Goal: Information Seeking & Learning: Learn about a topic

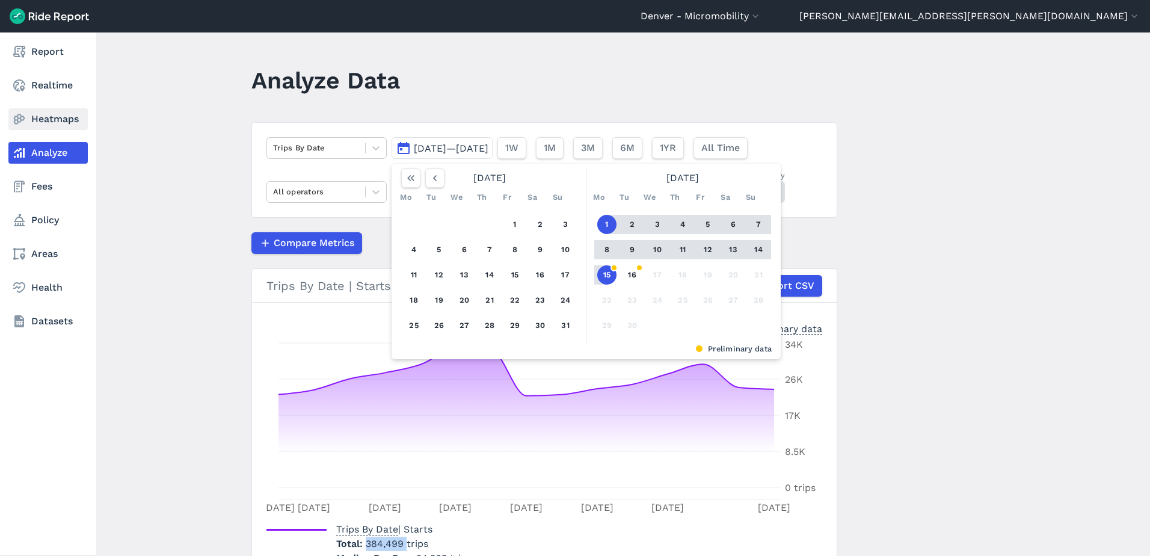
scroll to position [68, 0]
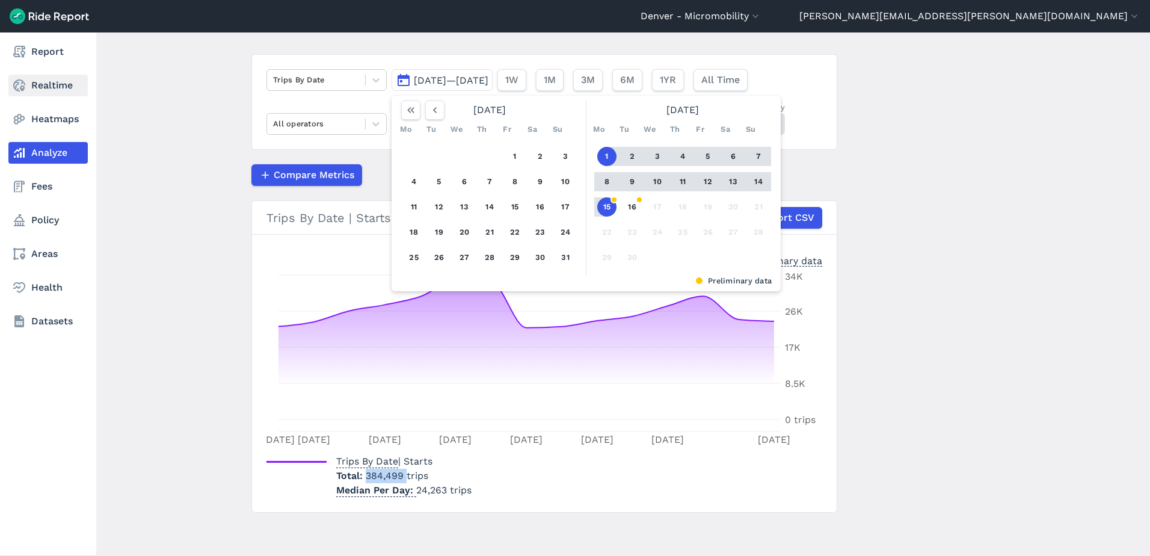
click at [33, 90] on link "Realtime" at bounding box center [47, 86] width 79 height 22
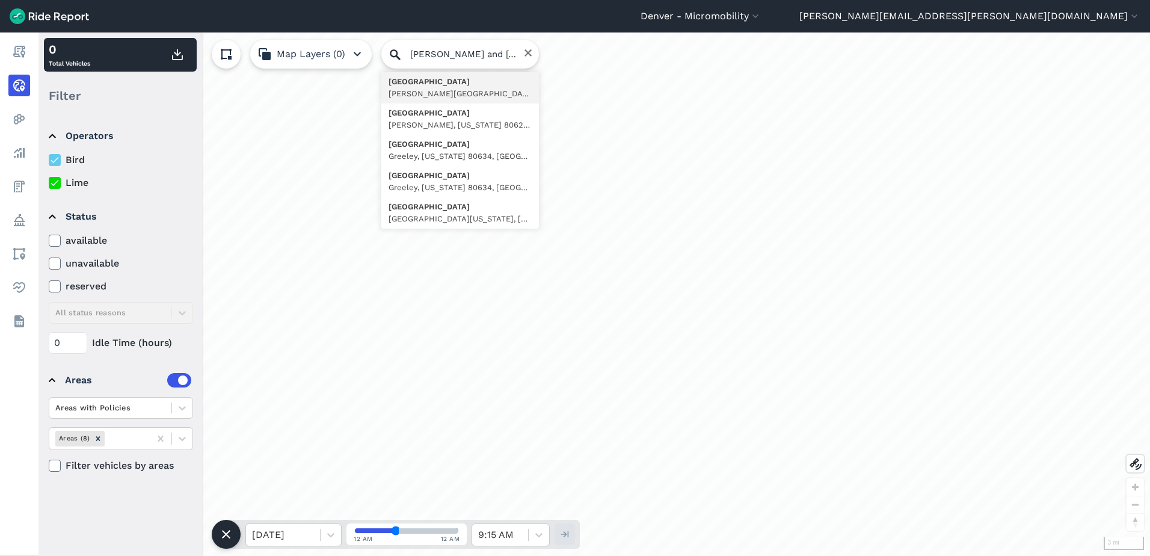
type input "[STREET_ADDRESS][PERSON_NAME][US_STATE]"
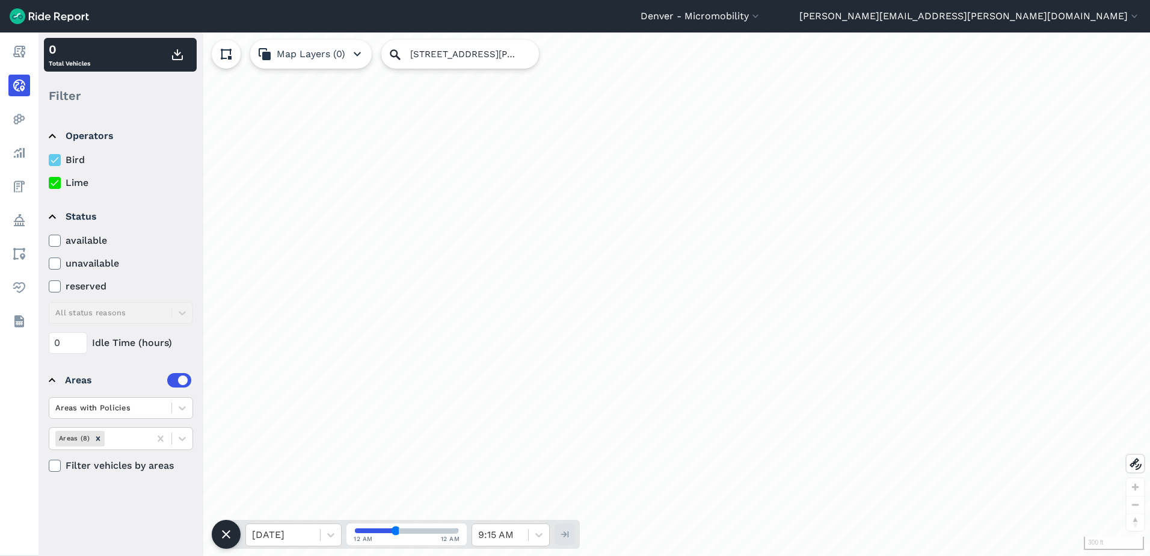
click at [184, 378] on label at bounding box center [179, 380] width 24 height 14
click at [167, 378] on input "checkbox" at bounding box center [167, 377] width 0 height 8
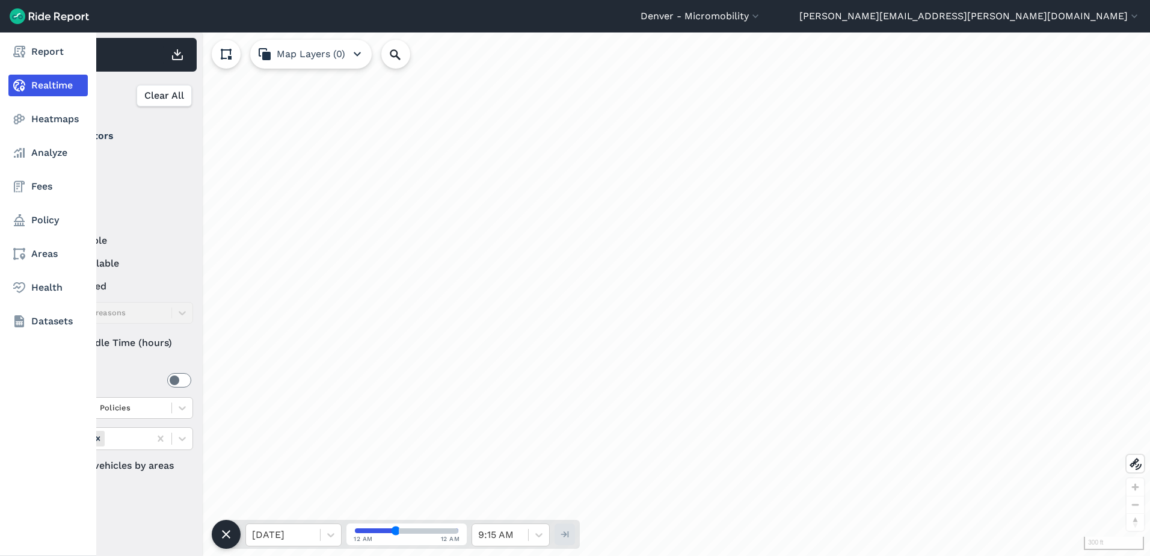
drag, startPoint x: 20, startPoint y: 116, endPoint x: 29, endPoint y: 95, distance: 22.7
click at [20, 116] on use at bounding box center [19, 119] width 11 height 10
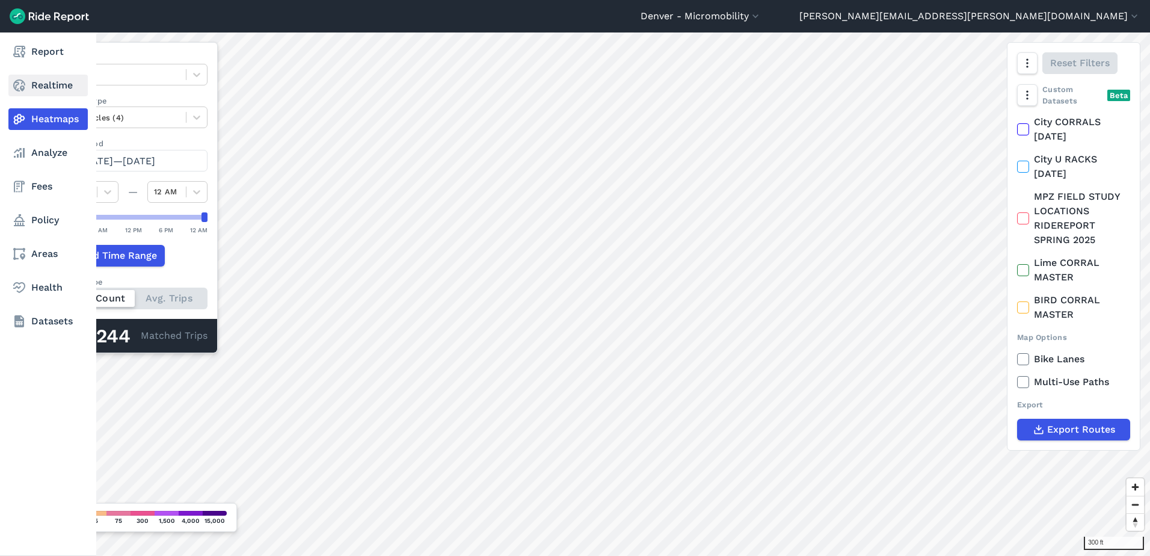
click at [44, 87] on link "Realtime" at bounding box center [47, 86] width 79 height 22
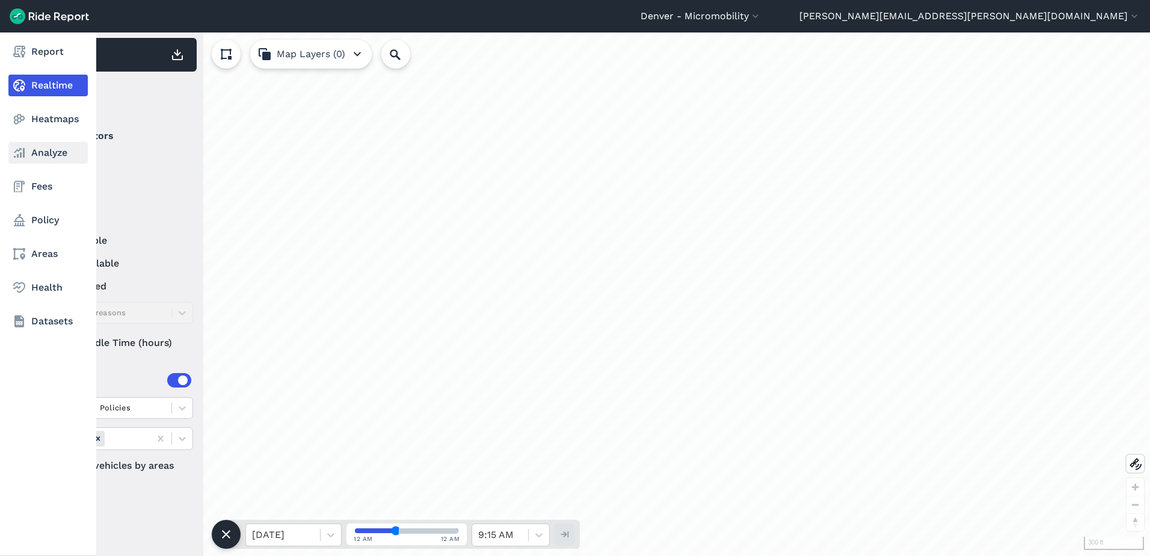
click at [34, 151] on link "Analyze" at bounding box center [47, 153] width 79 height 22
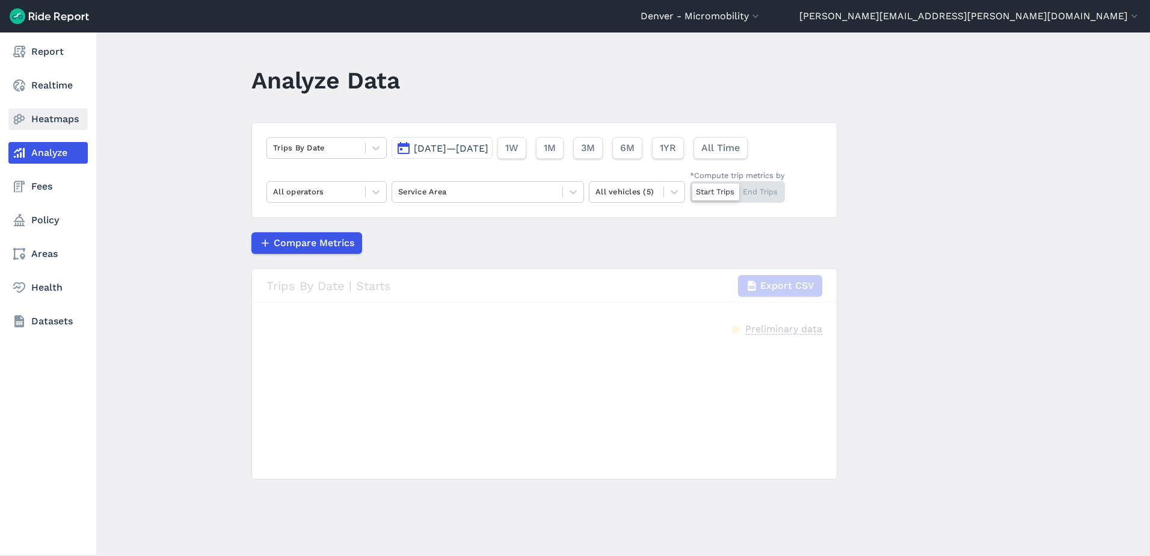
click at [18, 120] on use at bounding box center [19, 119] width 11 height 10
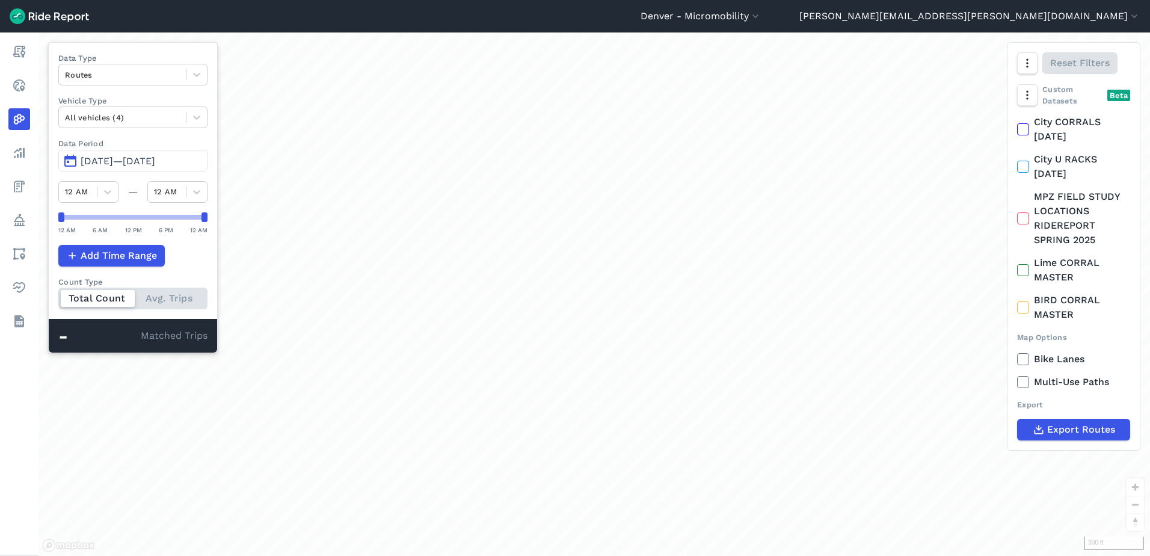
click at [121, 141] on label "Data Period" at bounding box center [132, 143] width 149 height 11
click at [124, 159] on span "[DATE]—[DATE]" at bounding box center [118, 160] width 75 height 11
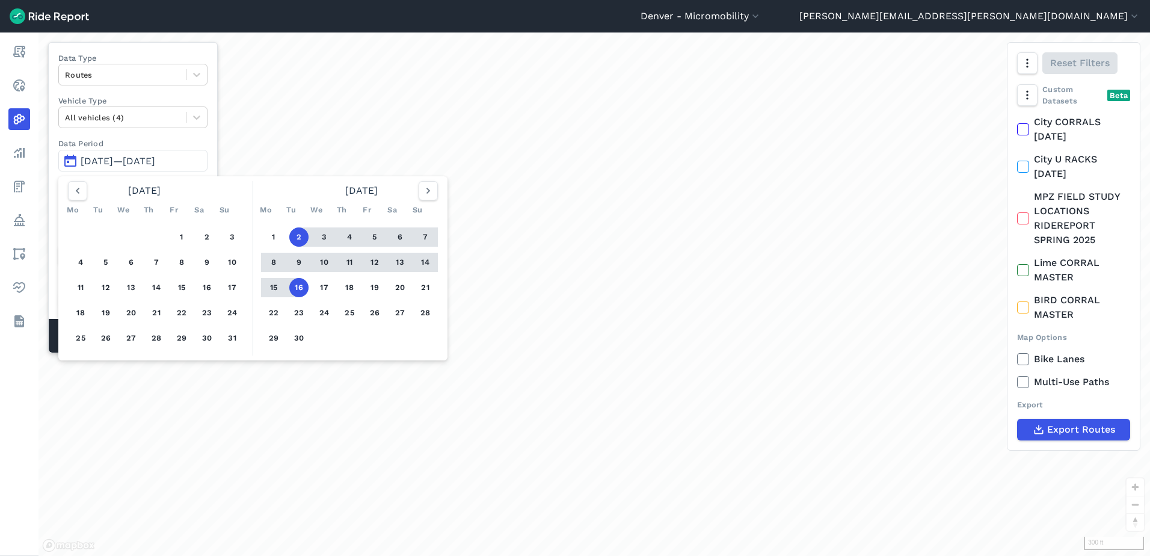
click at [296, 233] on button "2" at bounding box center [298, 236] width 19 height 19
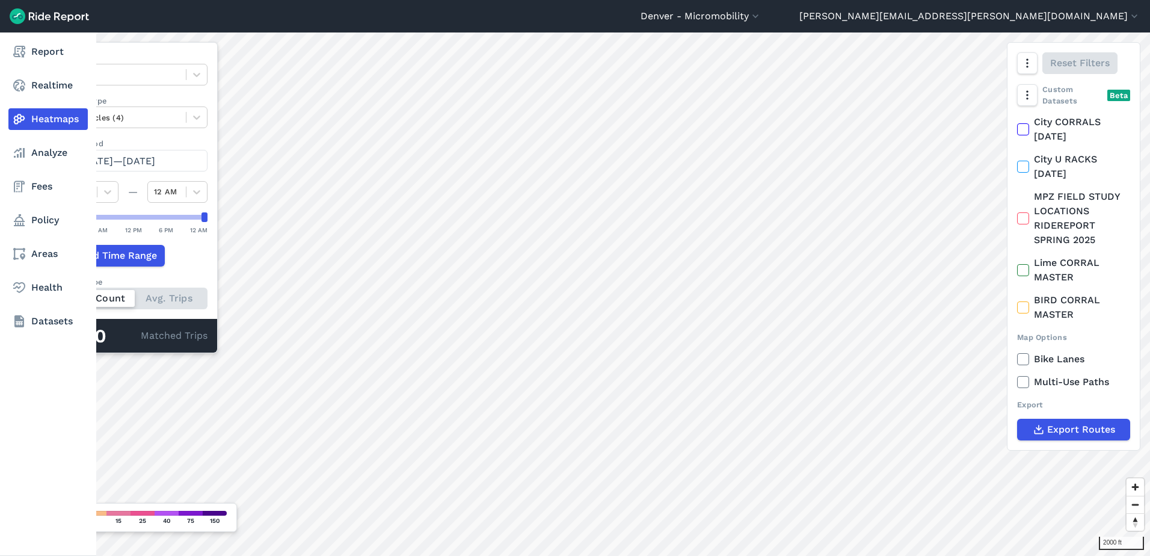
click at [50, 73] on nav "Report Realtime Heatmaps Analyze Fees Policy Areas Health Datasets" at bounding box center [48, 186] width 96 height 308
drag, startPoint x: 50, startPoint y: 73, endPoint x: 57, endPoint y: 82, distance: 11.1
click at [57, 82] on link "Realtime" at bounding box center [47, 86] width 79 height 22
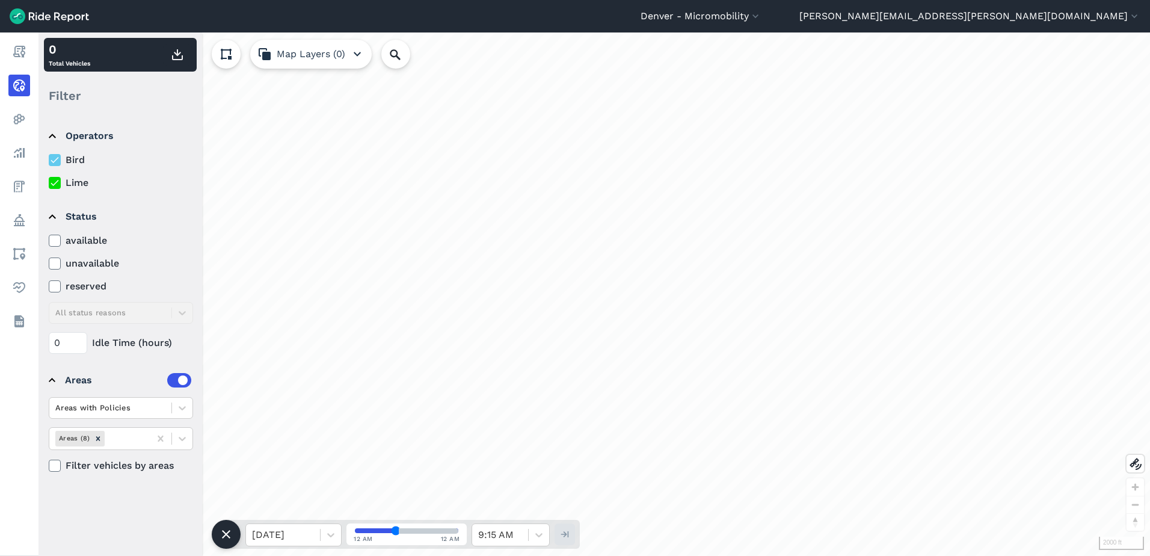
click at [522, 287] on div "loading" at bounding box center [593, 293] width 1111 height 523
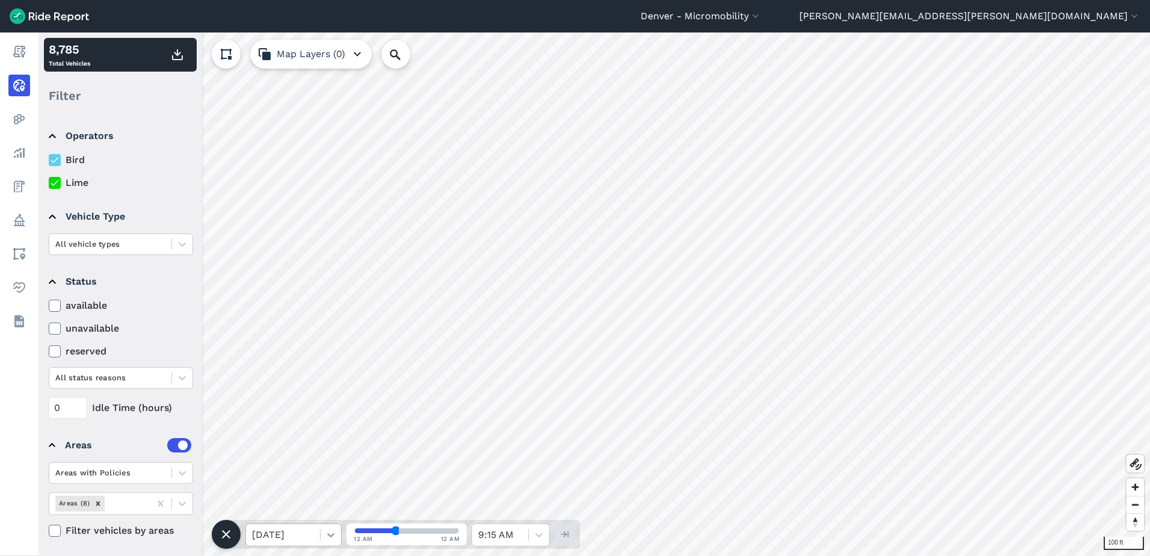
click at [332, 531] on icon at bounding box center [331, 535] width 12 height 12
click at [308, 462] on div "[DATE]" at bounding box center [293, 456] width 96 height 24
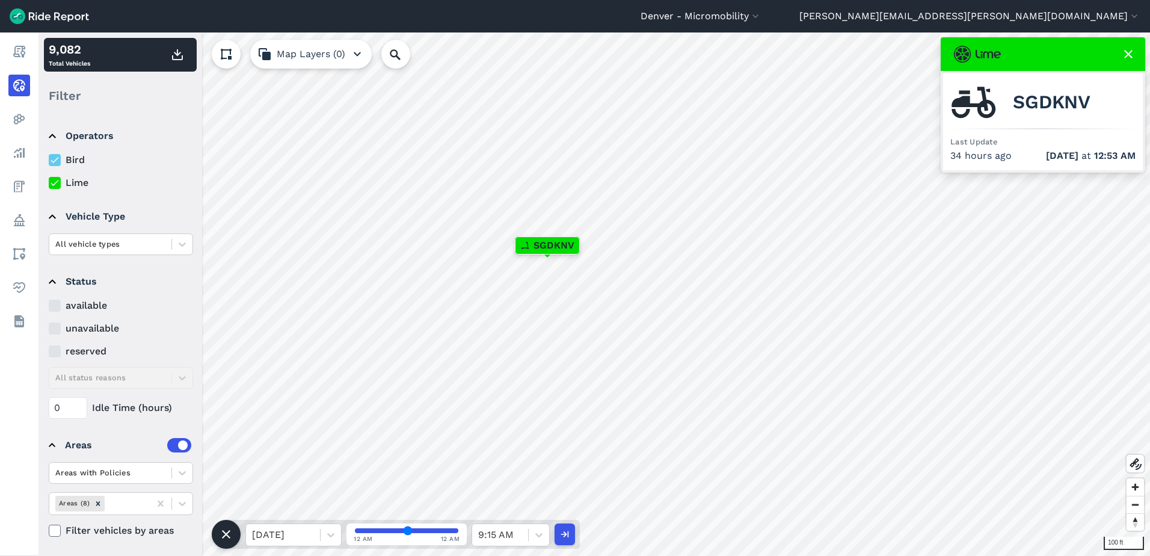
click at [408, 531] on input "range" at bounding box center [406, 530] width 103 height 5
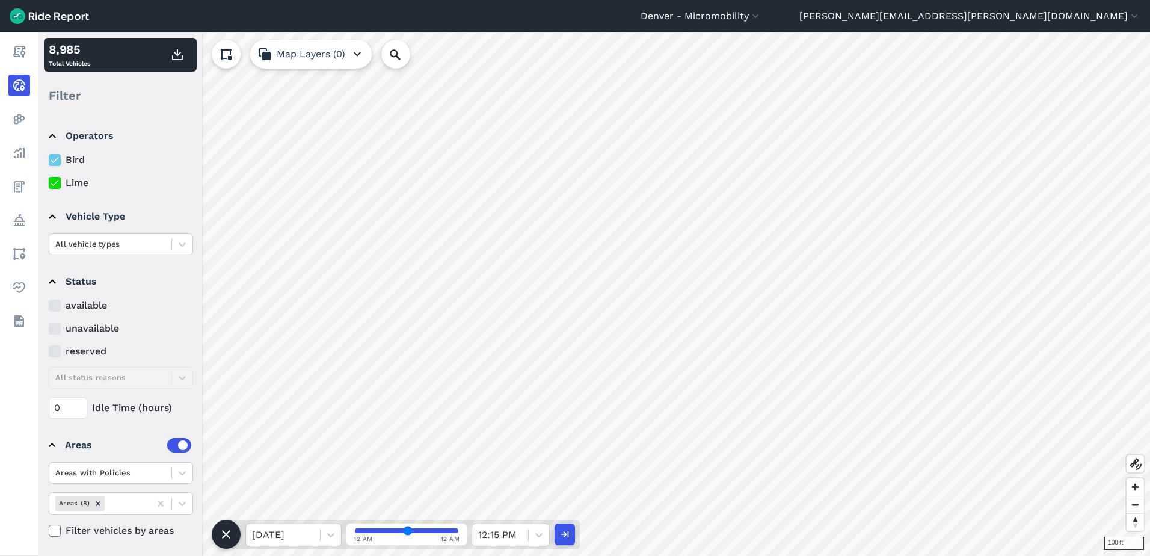
click at [419, 532] on input "range" at bounding box center [406, 530] width 103 height 5
click at [433, 532] on input "range" at bounding box center [406, 530] width 103 height 5
click at [429, 531] on input "range" at bounding box center [406, 530] width 103 height 5
click at [396, 529] on input "range" at bounding box center [406, 530] width 103 height 5
click at [542, 532] on icon at bounding box center [539, 535] width 12 height 12
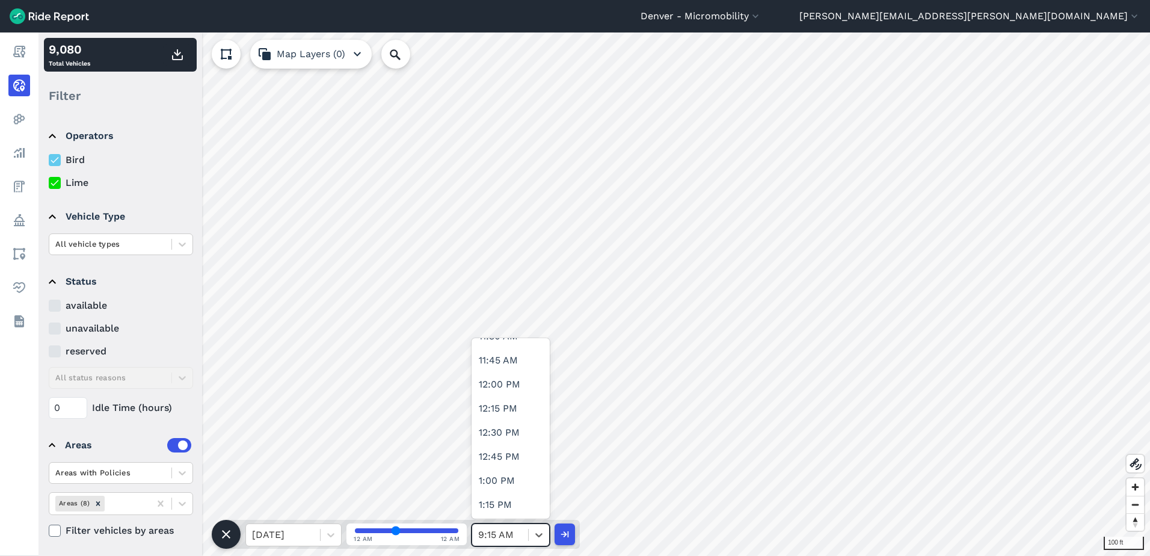
scroll to position [1123, 0]
click at [515, 502] on div "1:30 PM" at bounding box center [510, 504] width 78 height 24
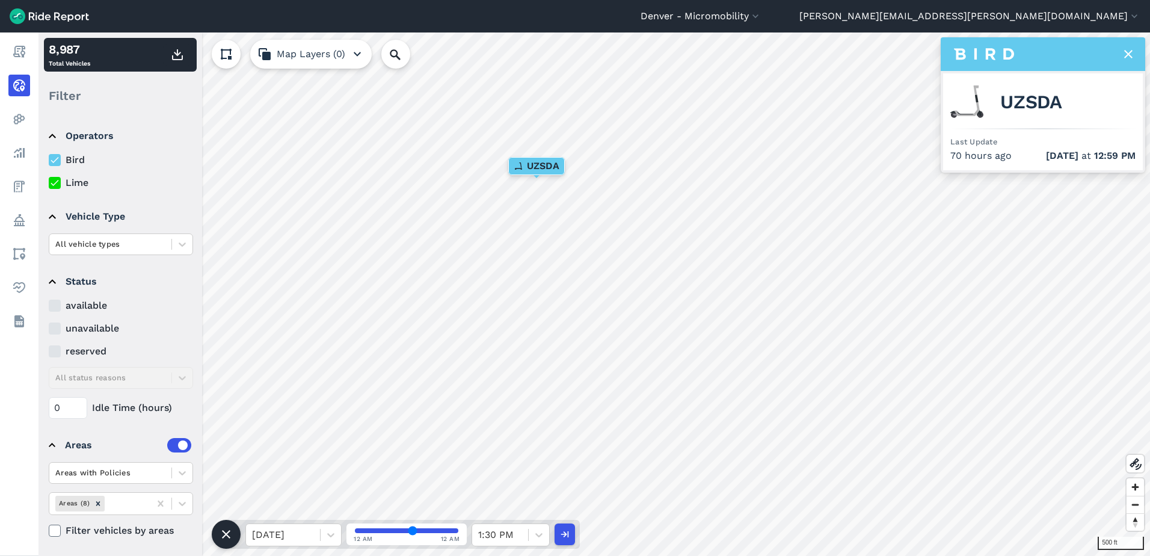
click at [537, 174] on div "UZSDA" at bounding box center [536, 166] width 57 height 18
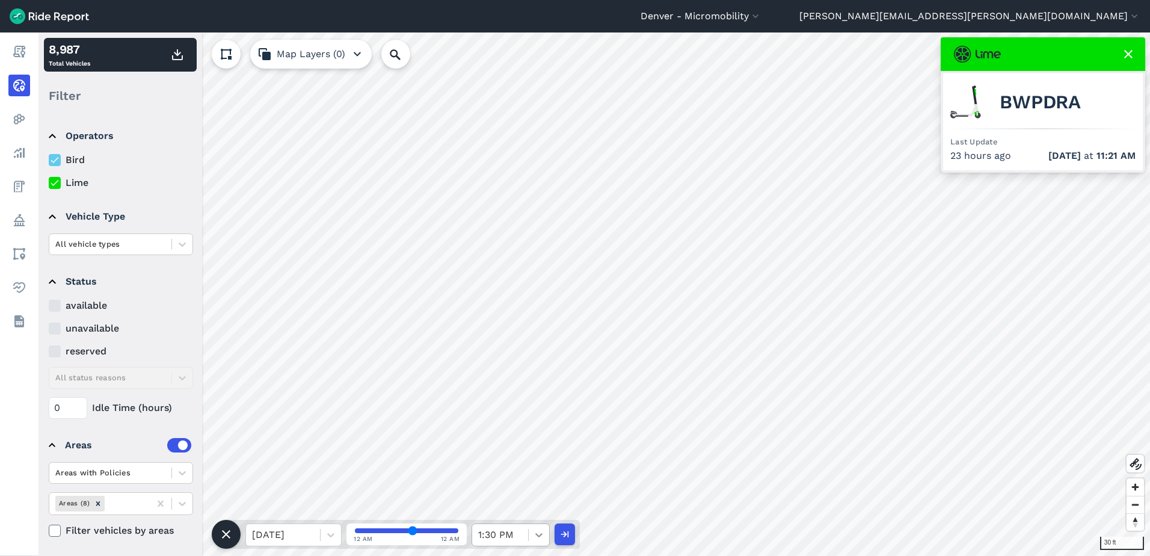
click at [530, 529] on div at bounding box center [539, 534] width 20 height 20
click at [505, 406] on div "1:00 PM" at bounding box center [510, 401] width 78 height 24
type input "85"
click at [443, 530] on input "range" at bounding box center [406, 530] width 103 height 5
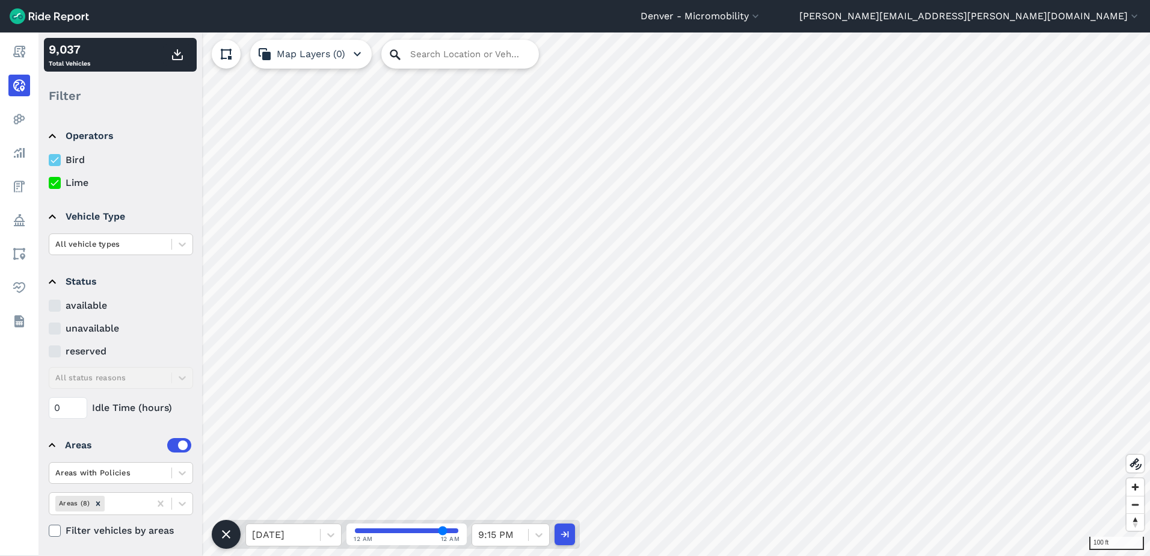
click at [392, 52] on icon at bounding box center [395, 55] width 14 height 14
click at [417, 55] on input "Search Location or Vehicles" at bounding box center [460, 54] width 158 height 29
paste input "[STREET_ADDRESS]"
click at [441, 52] on input "4119 N Julian" at bounding box center [460, 54] width 158 height 29
type input "[STREET_ADDRESS][US_STATE]"
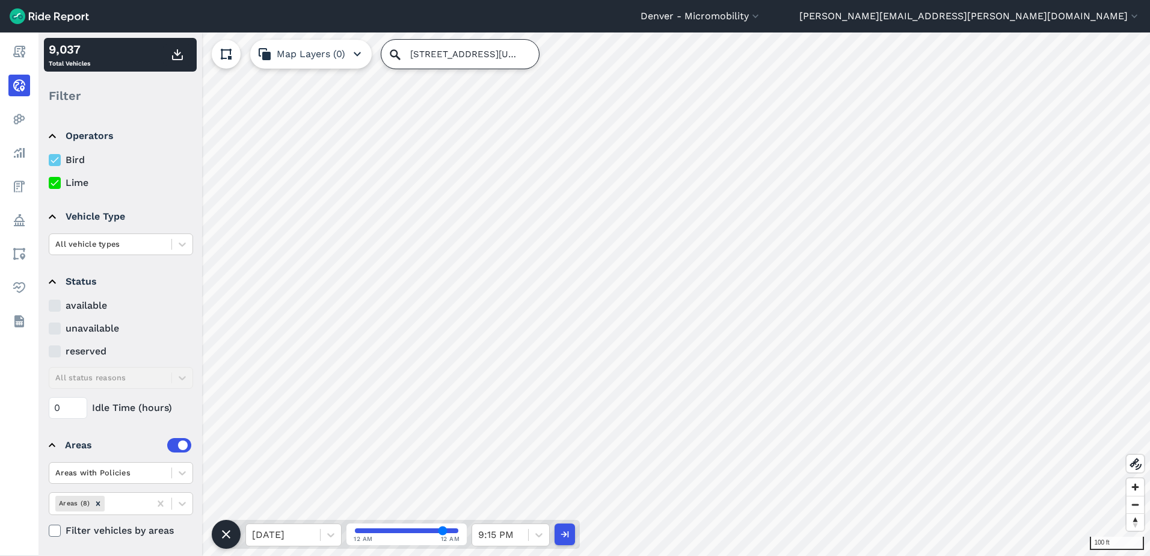
scroll to position [0, 0]
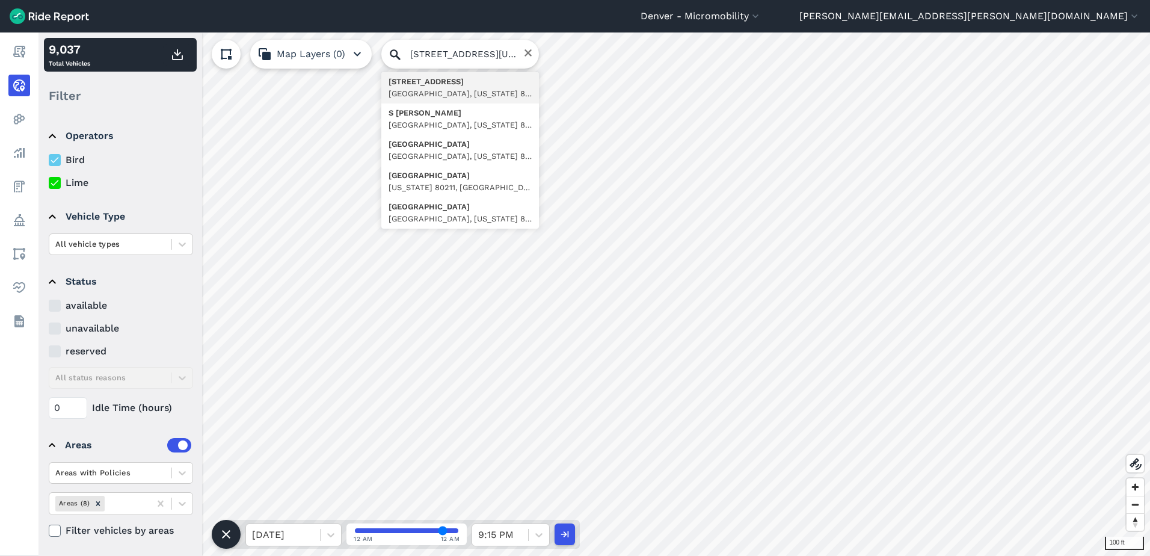
click at [553, 532] on div "[DATE] 12 AM 12 AM 9:15 PM" at bounding box center [403, 534] width 354 height 29
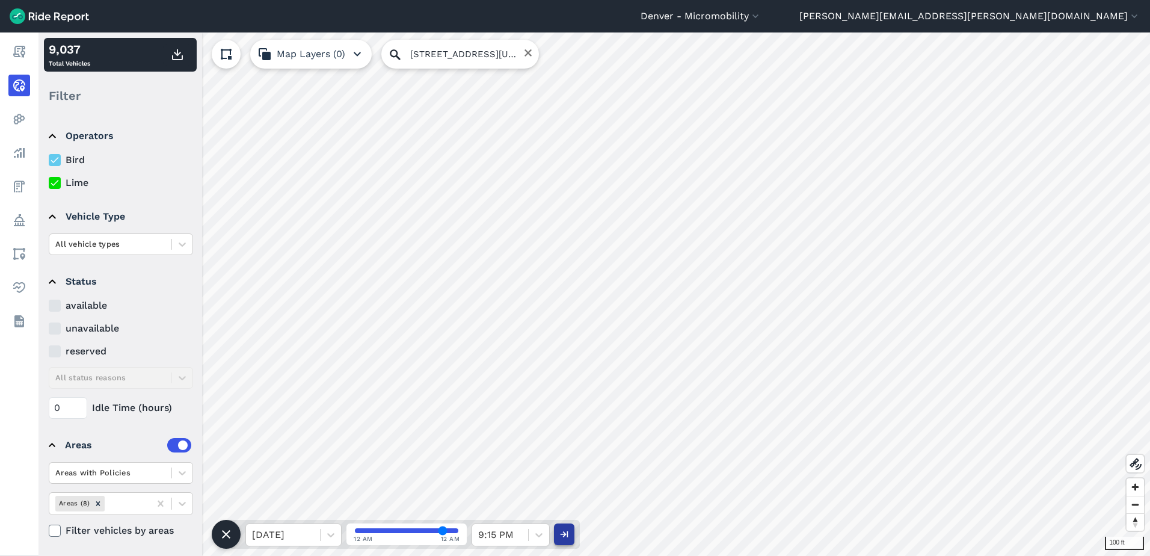
click at [557, 533] on button "button" at bounding box center [564, 534] width 20 height 22
click at [377, 532] on input "range" at bounding box center [406, 530] width 103 height 5
click at [388, 530] on input "range" at bounding box center [406, 530] width 103 height 5
click at [391, 529] on input "range" at bounding box center [406, 530] width 103 height 5
click at [536, 532] on icon at bounding box center [539, 535] width 12 height 12
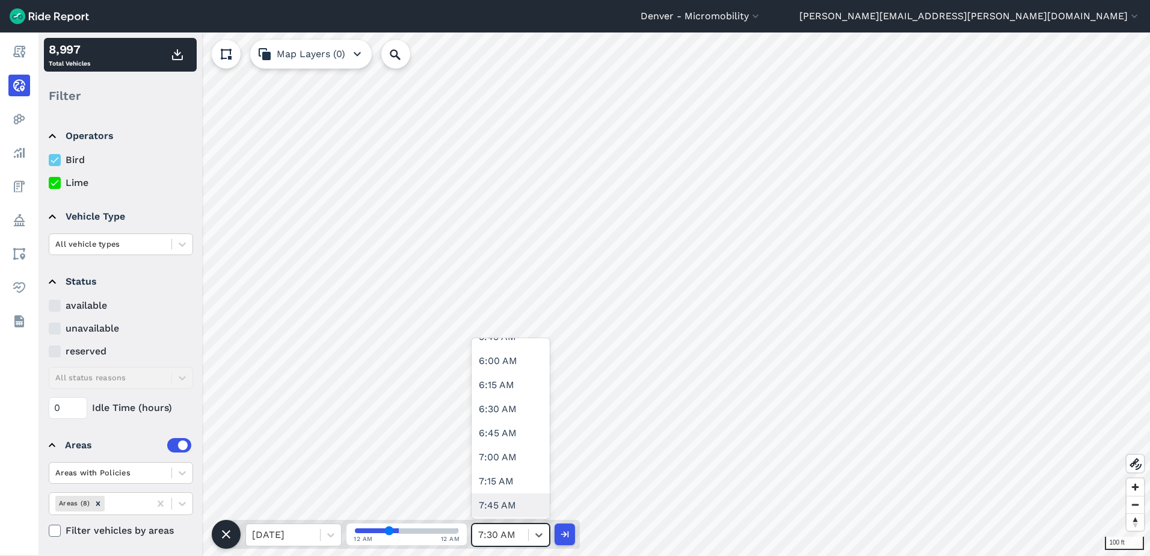
scroll to position [600, 0]
click at [500, 496] on div "8:00 AM" at bounding box center [510, 498] width 78 height 24
click at [533, 532] on icon at bounding box center [539, 535] width 12 height 12
click at [508, 413] on div "8:30 AM" at bounding box center [510, 409] width 78 height 24
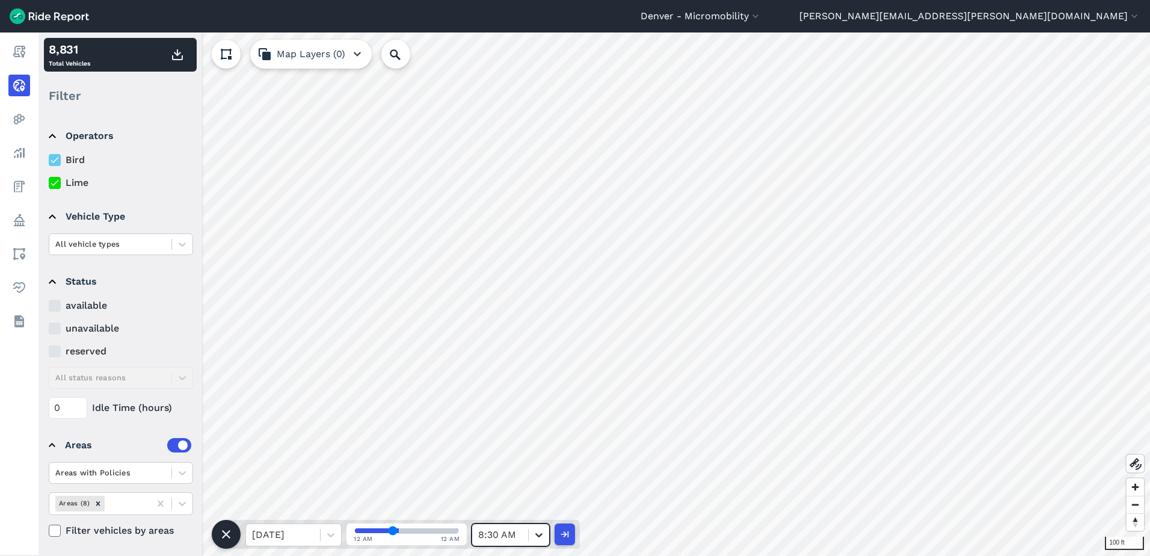
click at [538, 536] on icon at bounding box center [538, 535] width 7 height 4
click at [514, 431] on div "8:45 AM" at bounding box center [510, 432] width 78 height 24
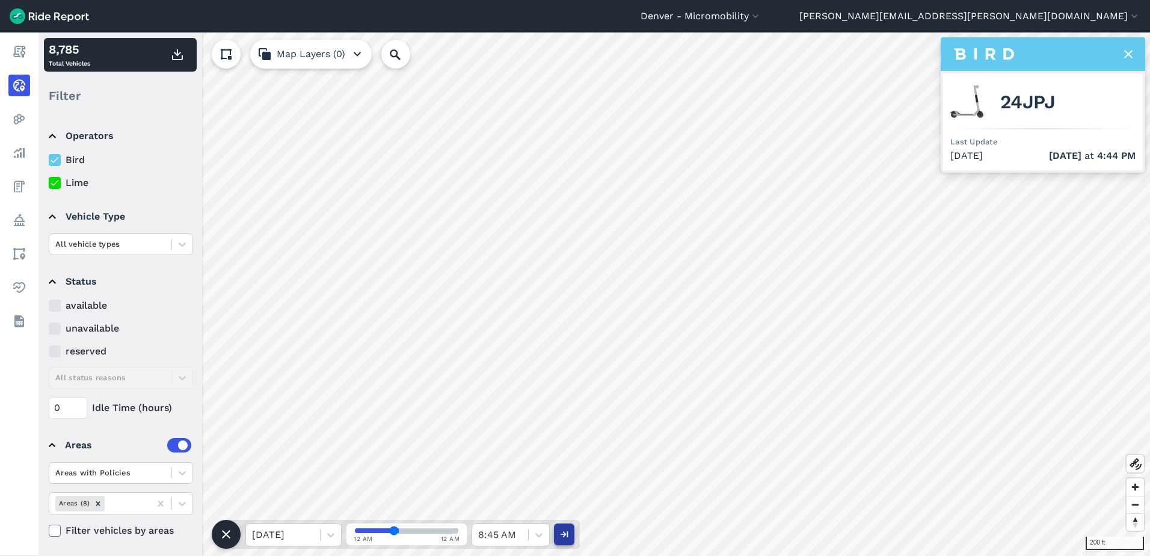
click at [568, 533] on icon "button" at bounding box center [564, 534] width 12 height 12
type input "37"
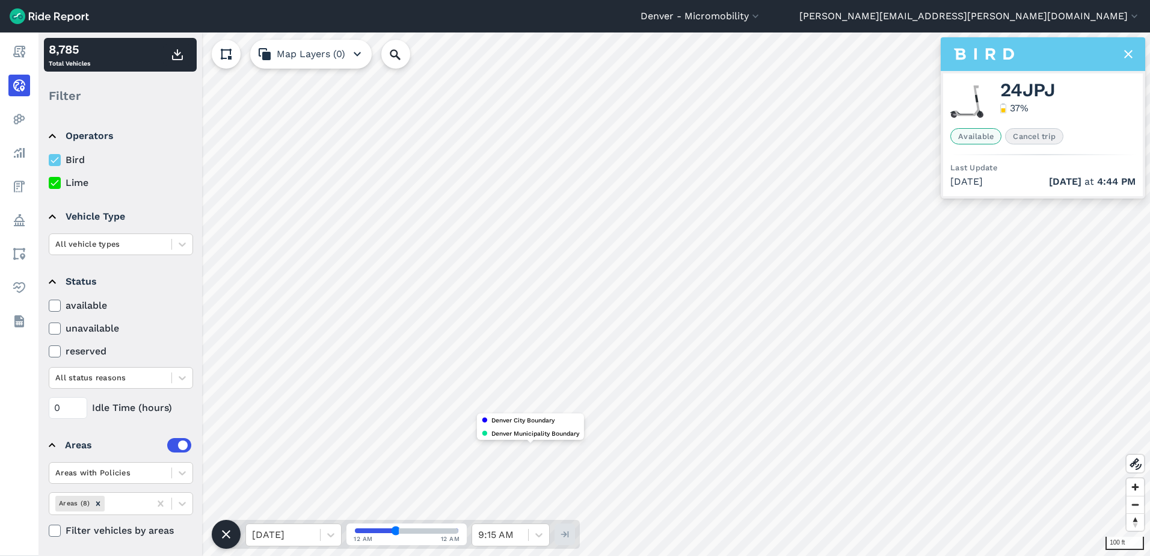
scroll to position [2, 0]
click at [168, 442] on label at bounding box center [179, 443] width 24 height 14
click at [167, 442] on input "checkbox" at bounding box center [167, 442] width 0 height 8
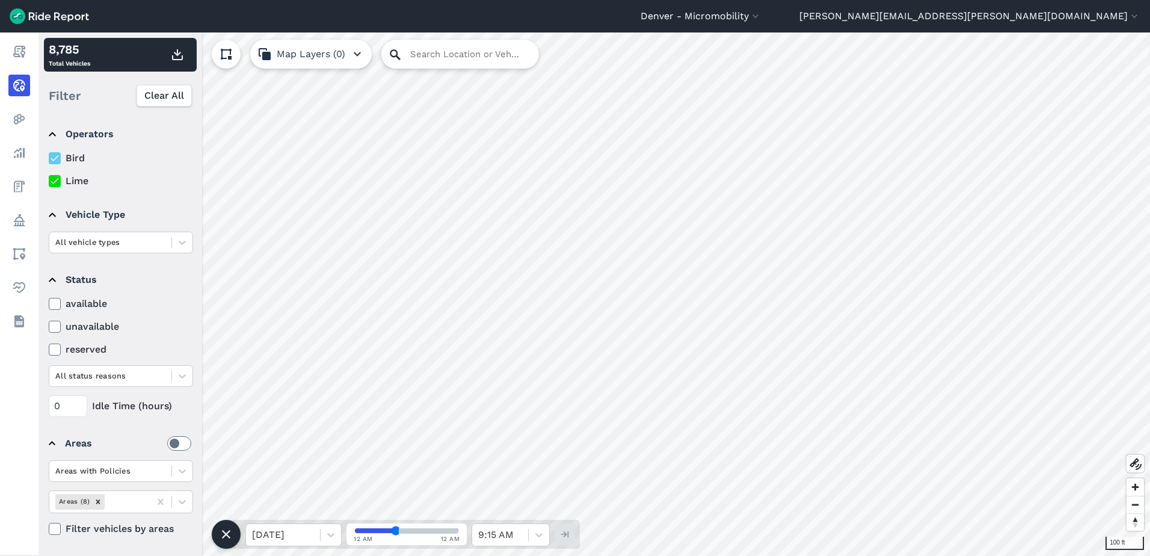
click at [390, 49] on icon at bounding box center [395, 55] width 14 height 14
click at [406, 54] on input "Search Location or Vehicles" at bounding box center [460, 54] width 158 height 29
paste input "[PERSON_NAME] and E Dartmouth"
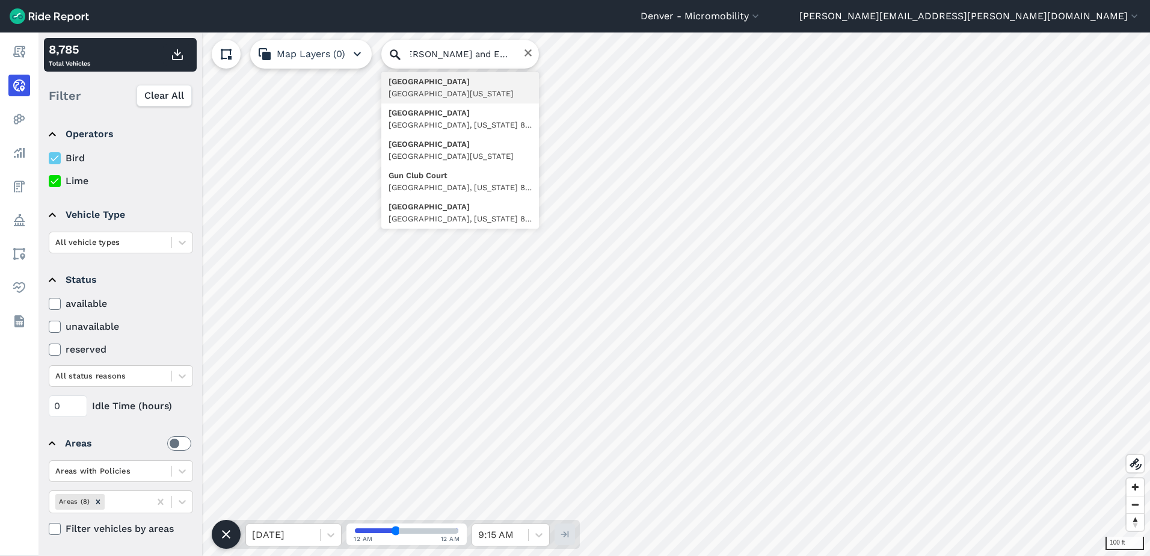
type input "[GEOGRAPHIC_DATA][US_STATE], [GEOGRAPHIC_DATA]"
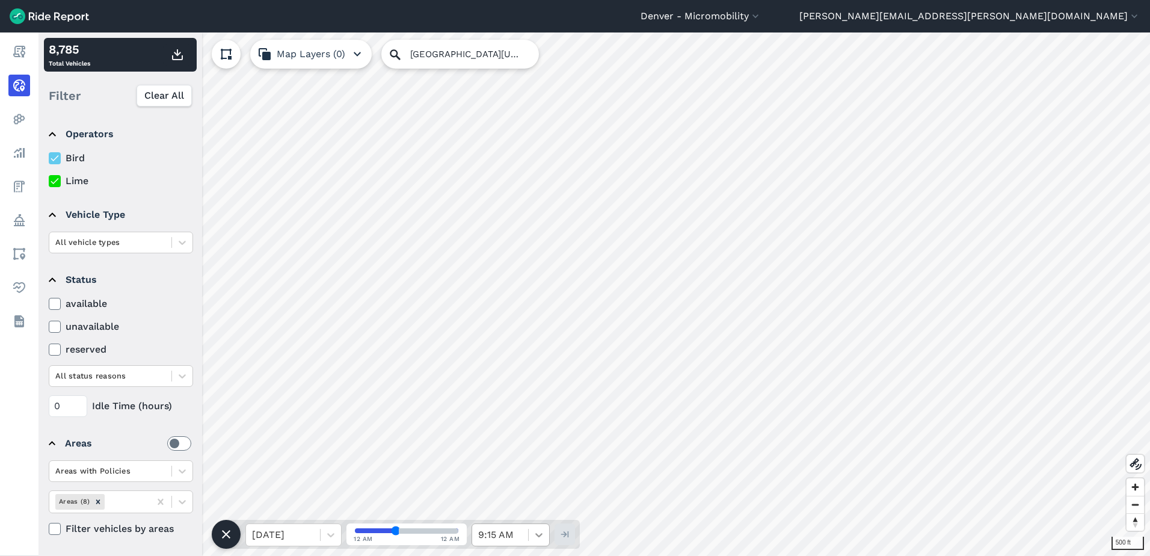
click at [542, 534] on icon at bounding box center [538, 535] width 7 height 4
click at [328, 531] on icon at bounding box center [331, 535] width 12 height 12
click at [313, 458] on div "[DATE]" at bounding box center [293, 456] width 96 height 24
click at [423, 530] on input "range" at bounding box center [406, 530] width 103 height 5
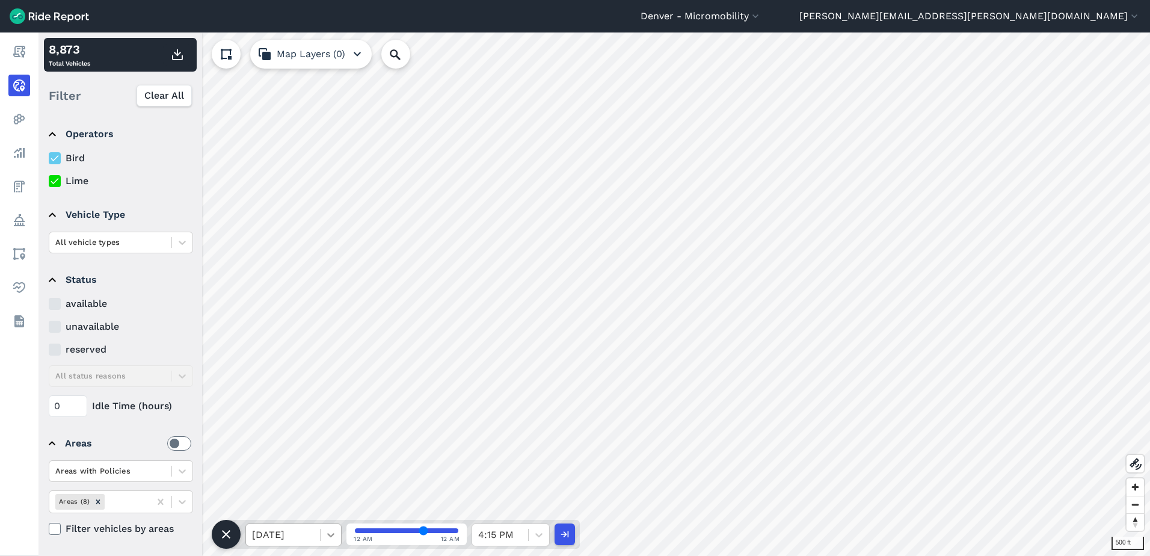
click at [340, 532] on div at bounding box center [331, 534] width 20 height 20
click at [317, 483] on div "[DATE]" at bounding box center [293, 480] width 96 height 24
click at [417, 533] on input "range" at bounding box center [406, 530] width 103 height 5
click at [404, 530] on input "range" at bounding box center [406, 530] width 103 height 5
type input "33"
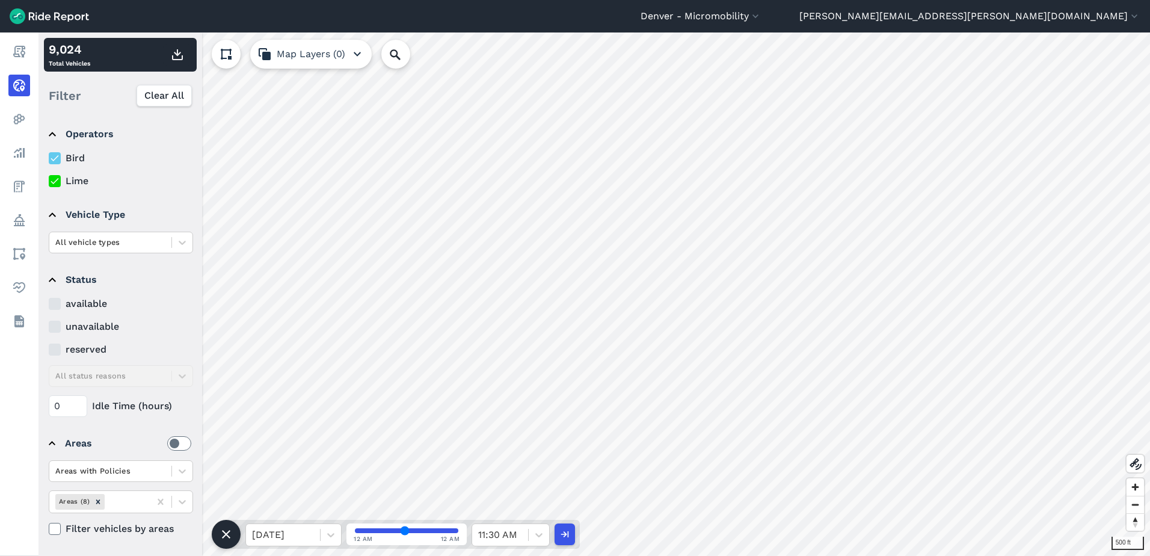
click at [392, 530] on input "range" at bounding box center [406, 530] width 103 height 5
